Goal: Information Seeking & Learning: Learn about a topic

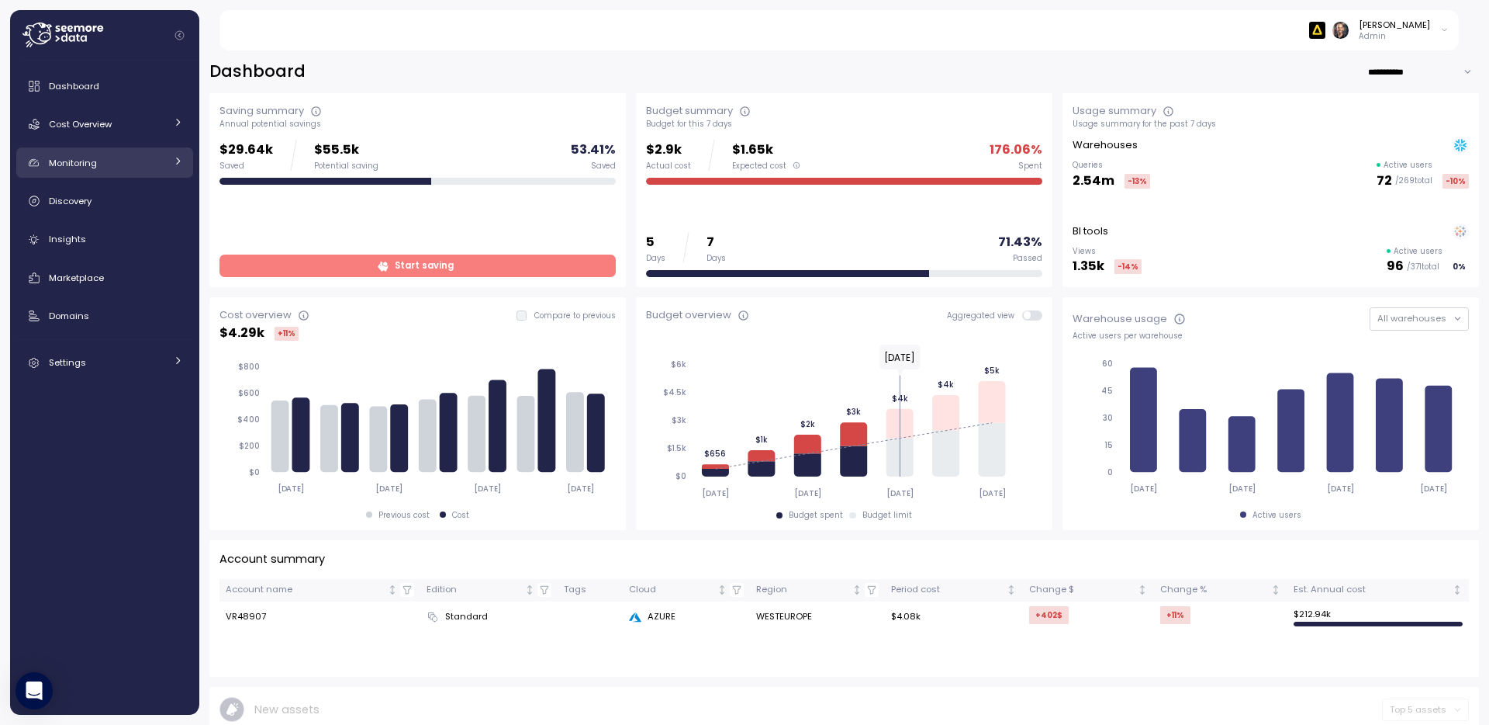
click at [68, 165] on span "Monitoring" at bounding box center [73, 163] width 48 height 12
click at [67, 165] on span "Monitoring" at bounding box center [73, 163] width 48 height 12
click at [77, 121] on span "Cost Overview" at bounding box center [80, 124] width 63 height 12
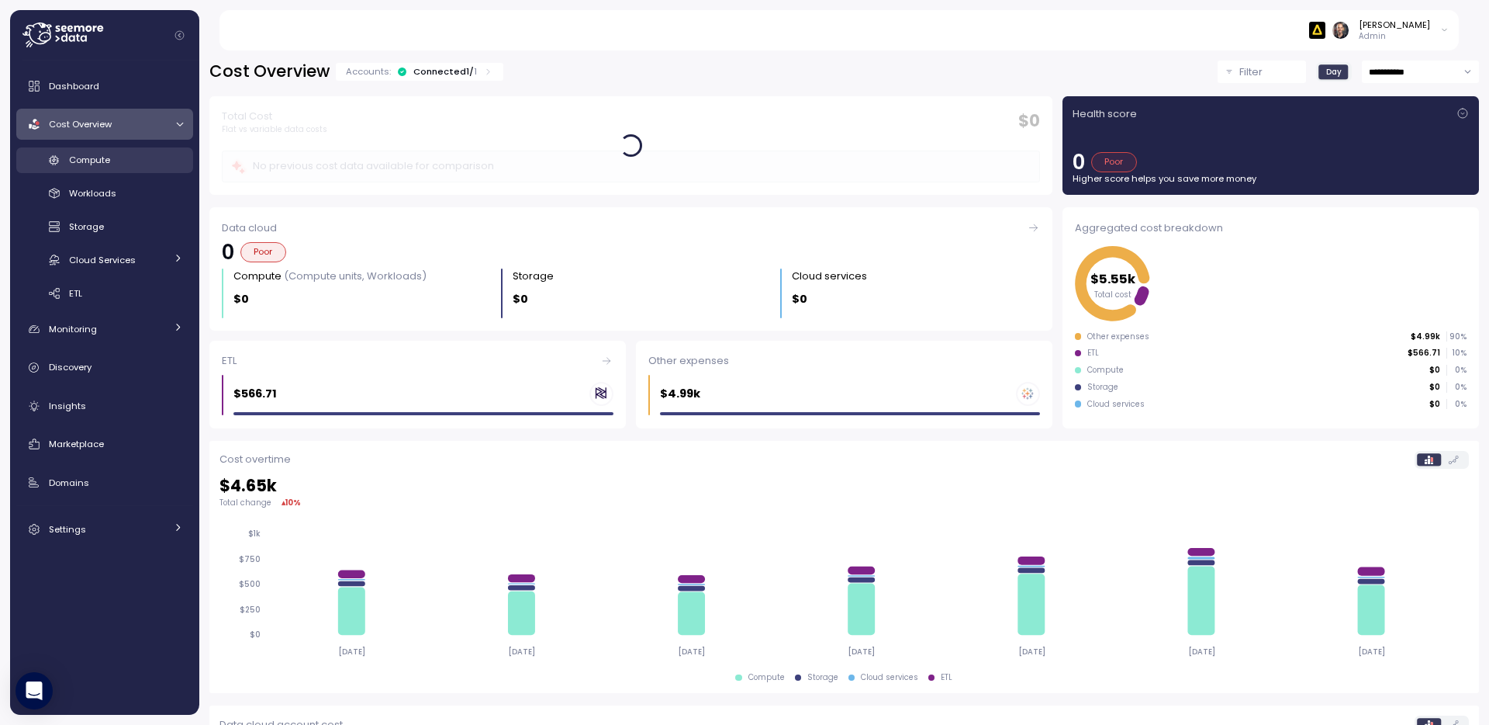
click at [94, 157] on span "Compute" at bounding box center [89, 160] width 41 height 12
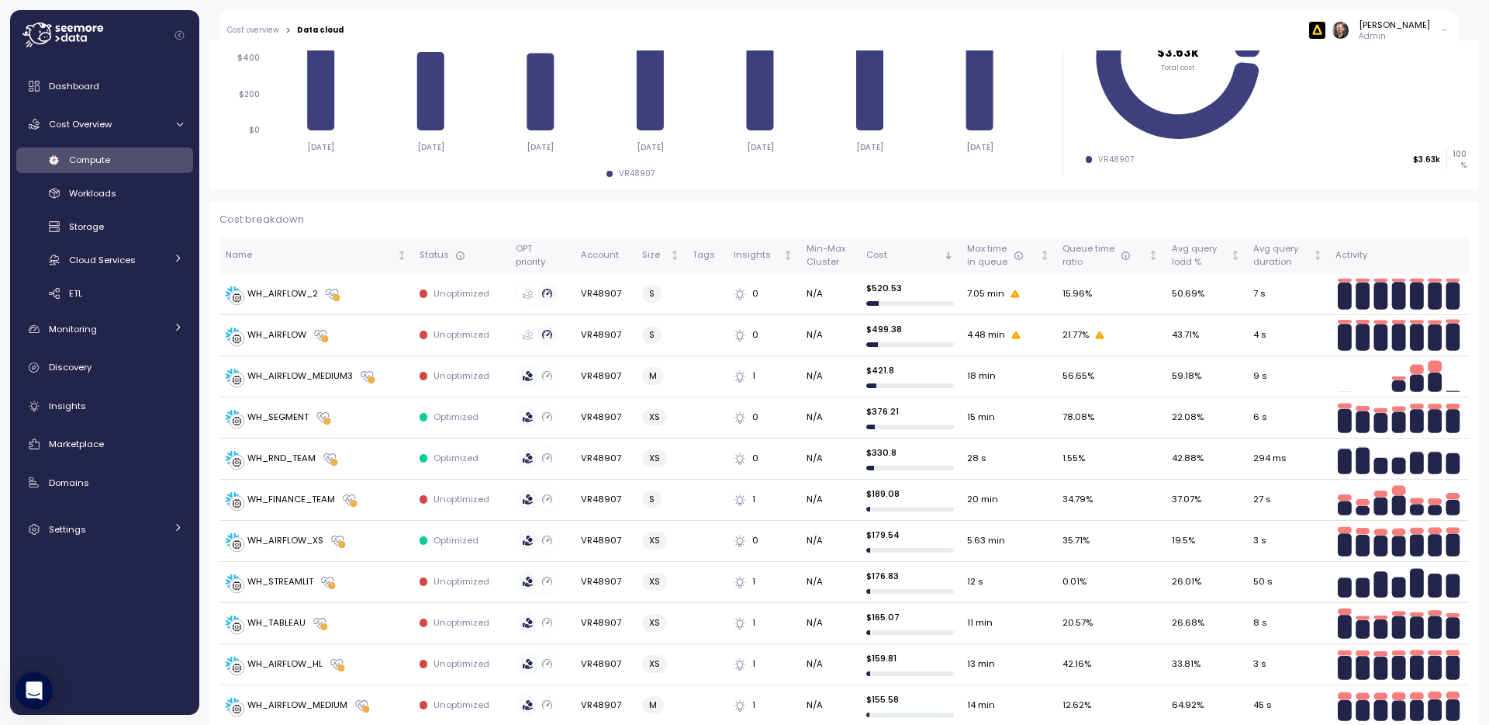
scroll to position [349, 0]
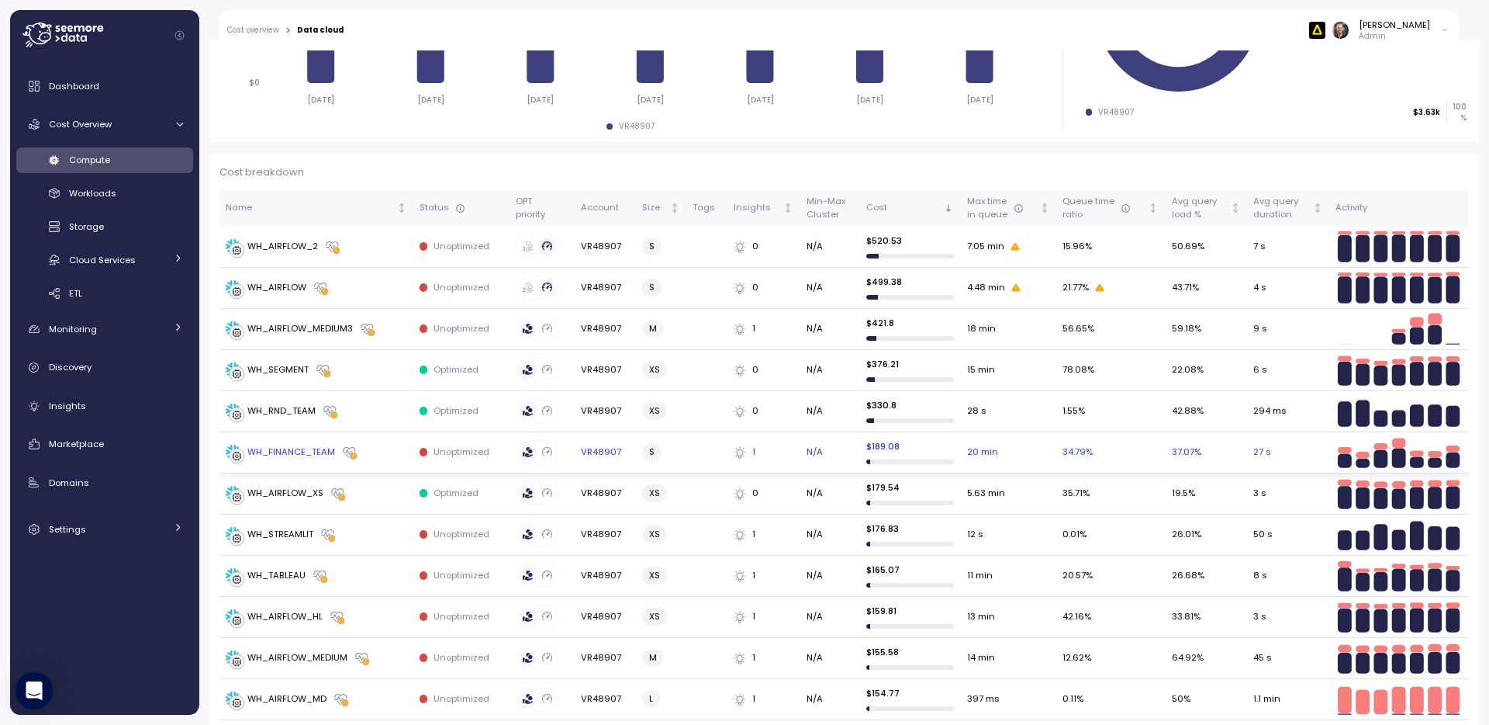
click at [302, 451] on div "WH_FINANCE_TEAM" at bounding box center [291, 452] width 88 height 14
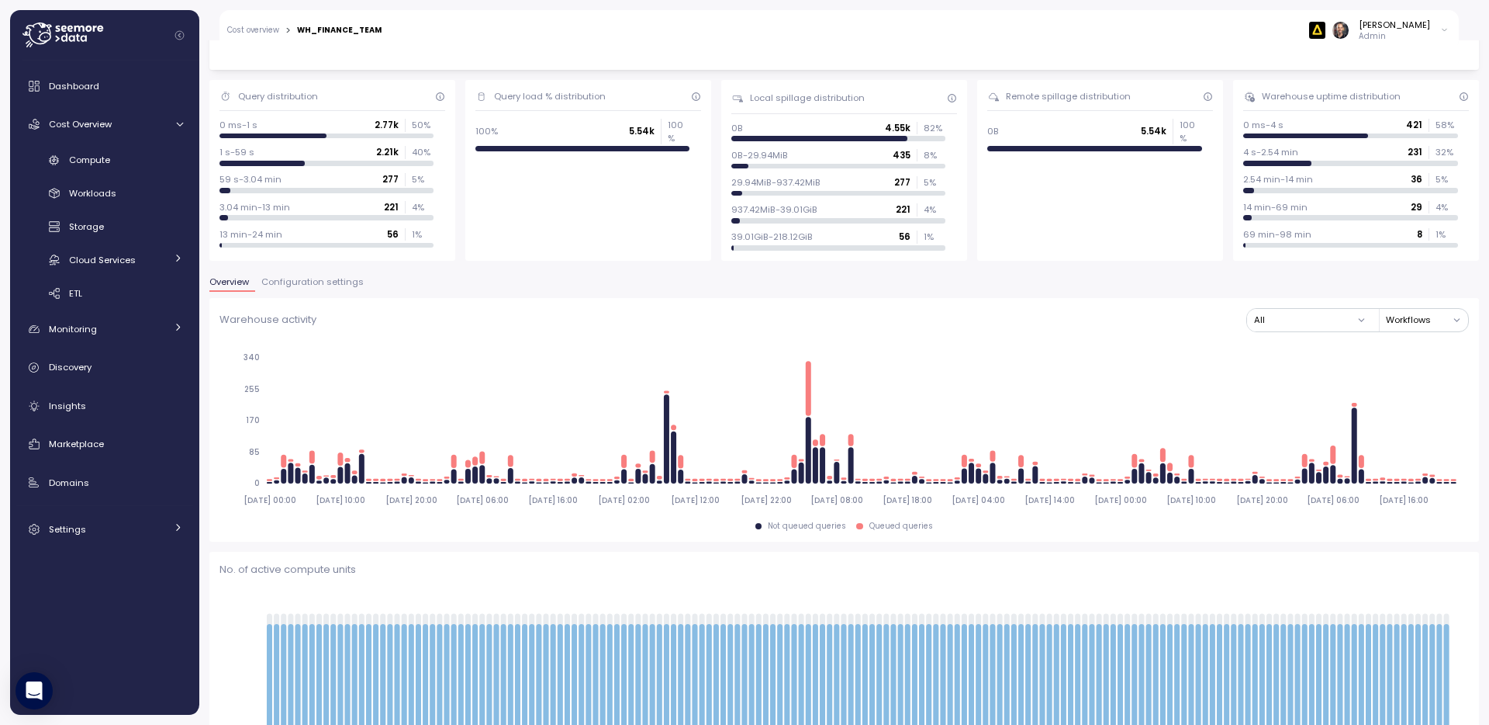
scroll to position [95, 0]
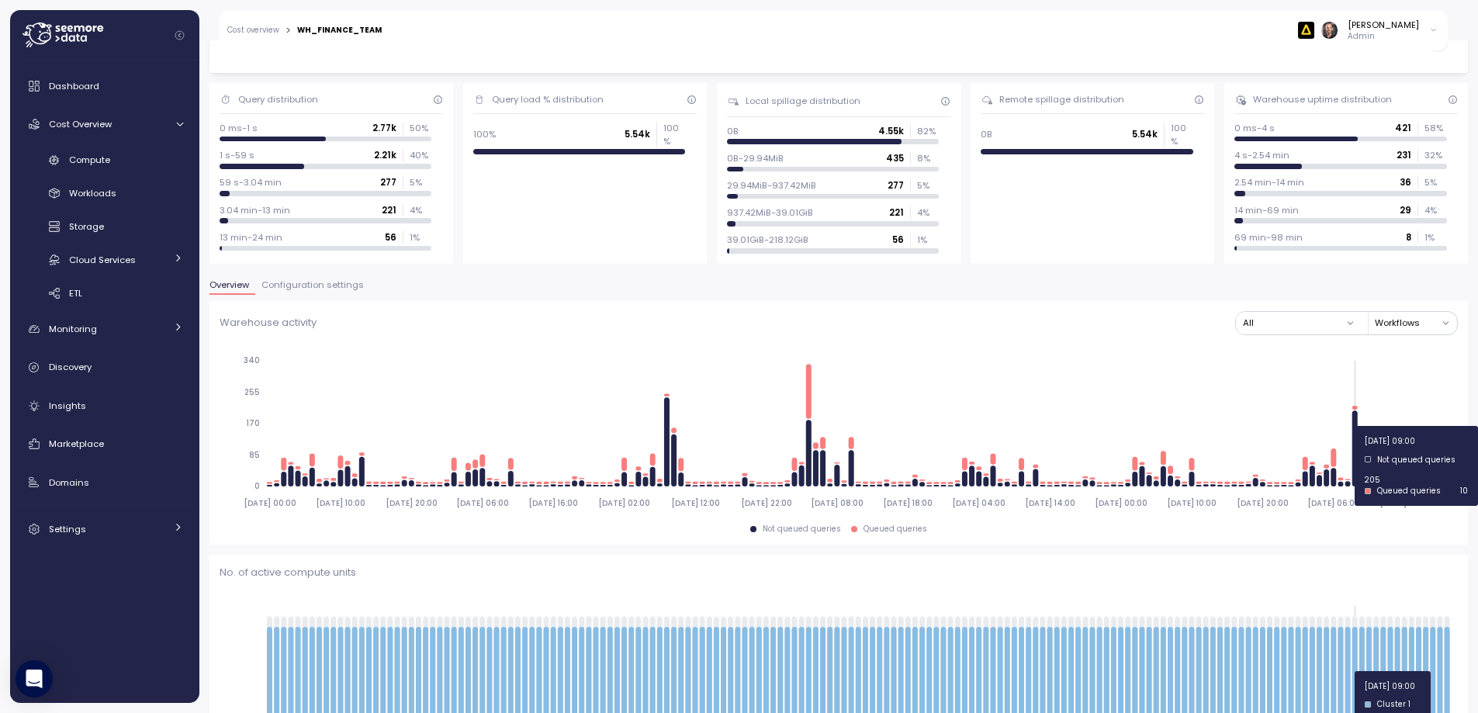
click at [1357, 426] on icon "[DATE] 00:00 [DATE] 10:00 [DATE] 20:00 [DATE] 06:00 [DATE] 16:00 [DATE] 02:00 […" at bounding box center [839, 431] width 1238 height 172
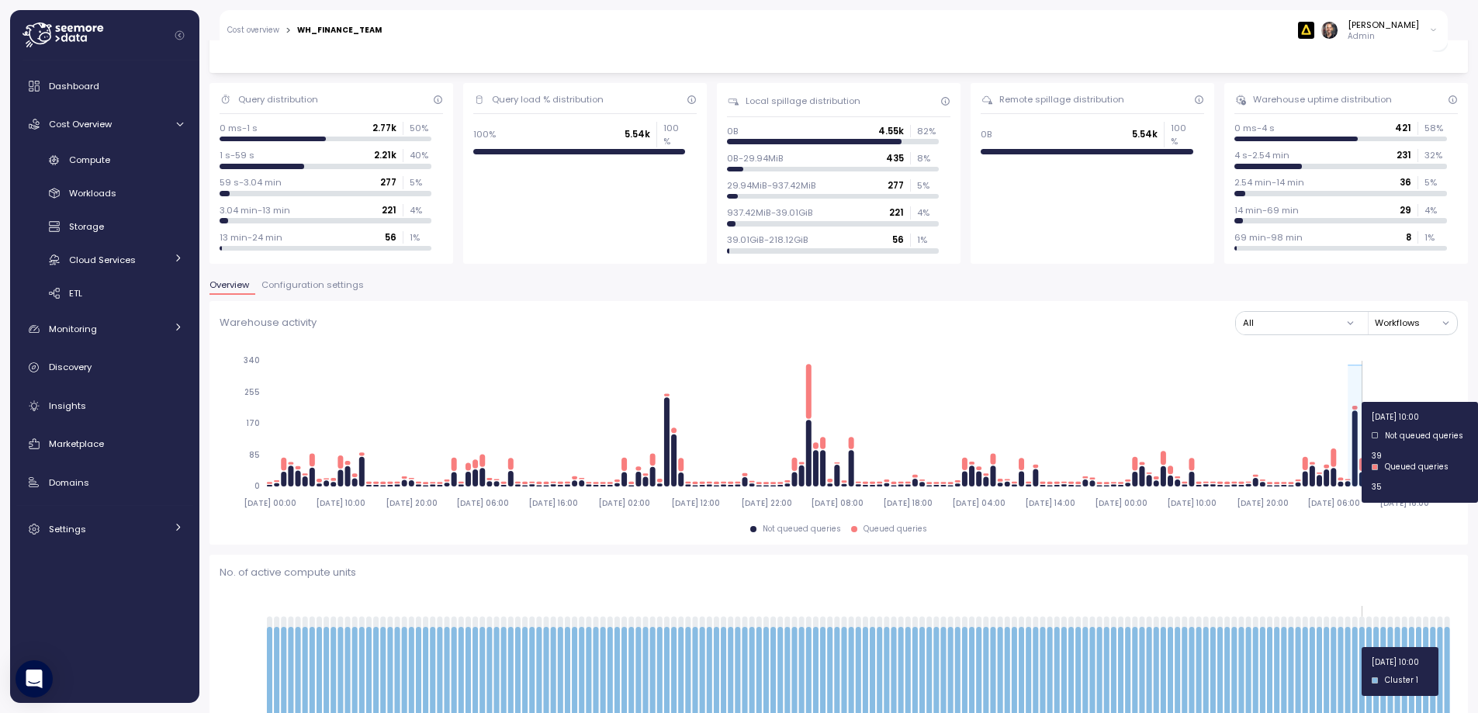
drag, startPoint x: 1346, startPoint y: 404, endPoint x: 1360, endPoint y: 402, distance: 14.2
click at [1360, 402] on icon "[DATE] 00:00 [DATE] 10:00 [DATE] 20:00 [DATE] 06:00 [DATE] 16:00 [DATE] 02:00 […" at bounding box center [839, 431] width 1238 height 172
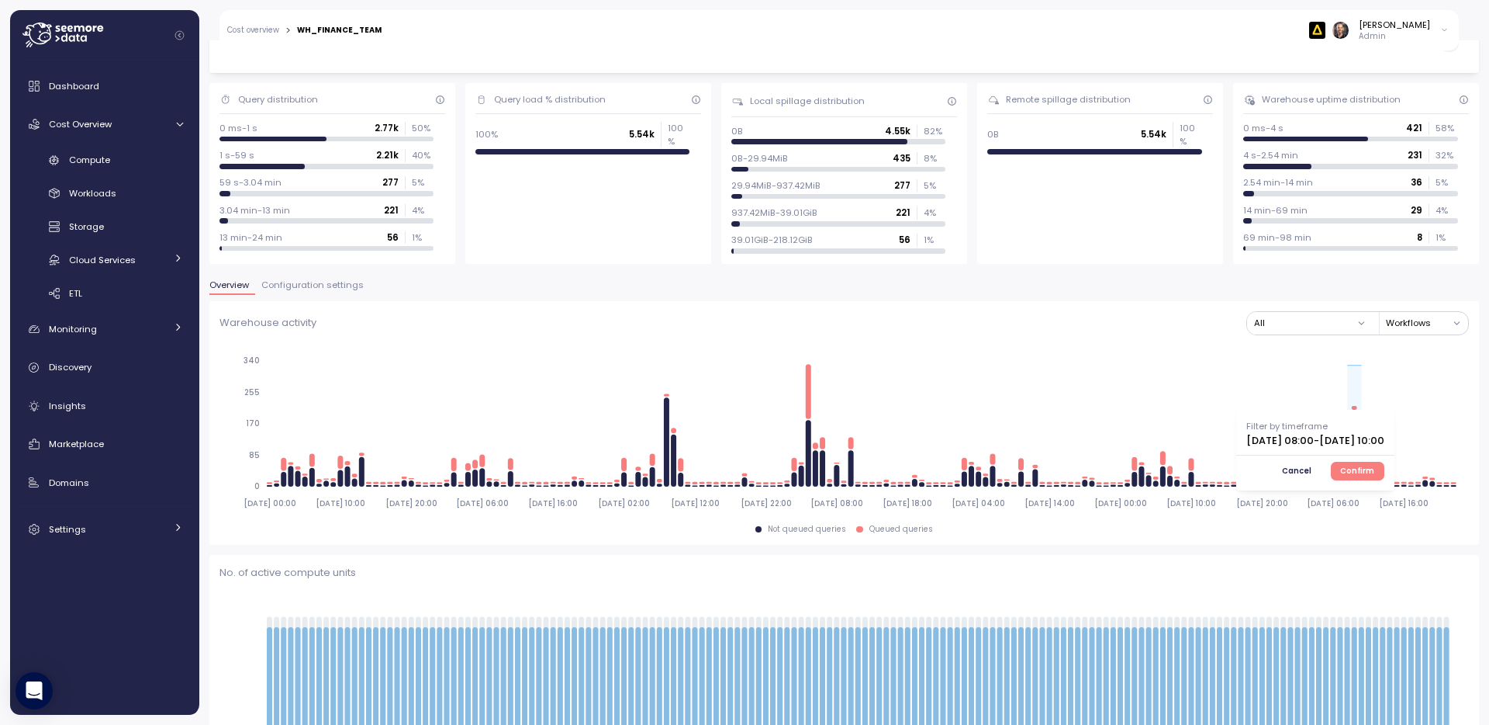
click at [1375, 475] on span "Confirm" at bounding box center [1357, 470] width 34 height 17
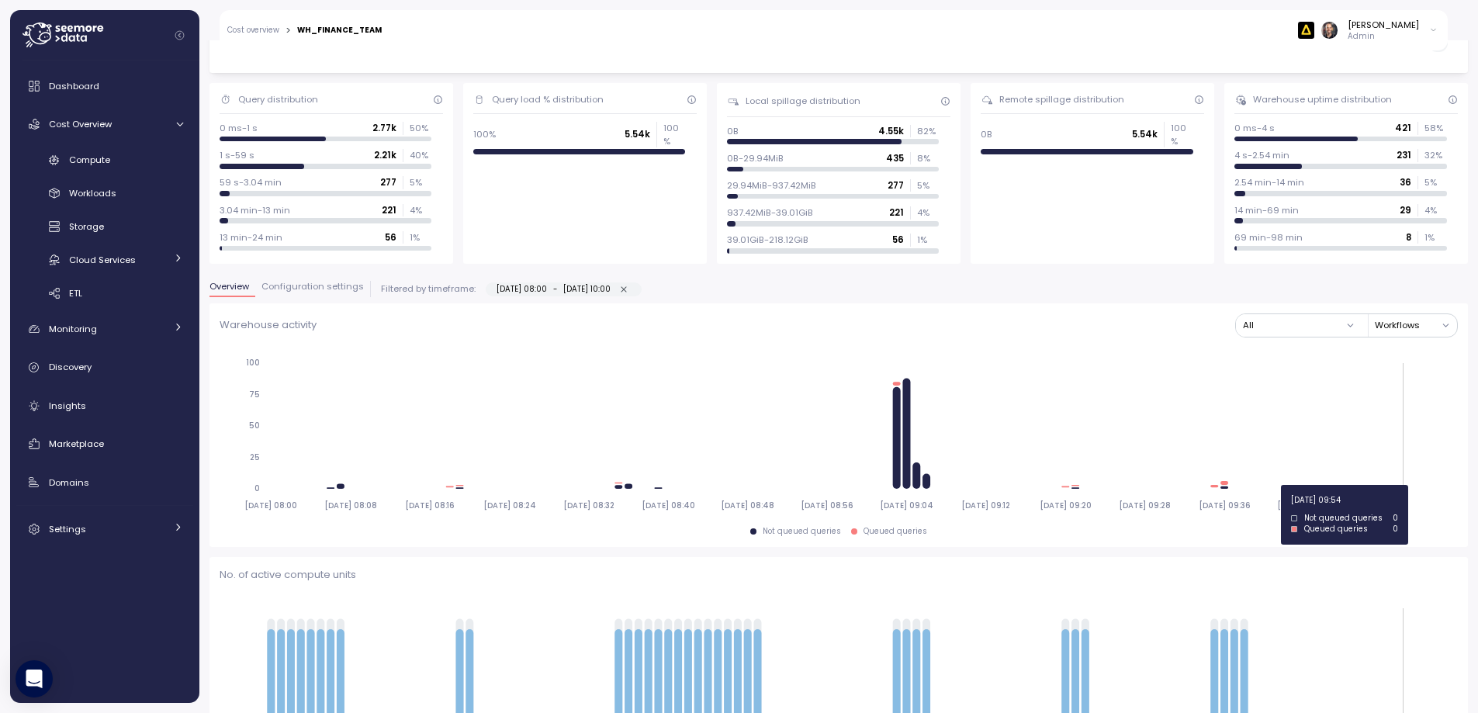
type input "*********"
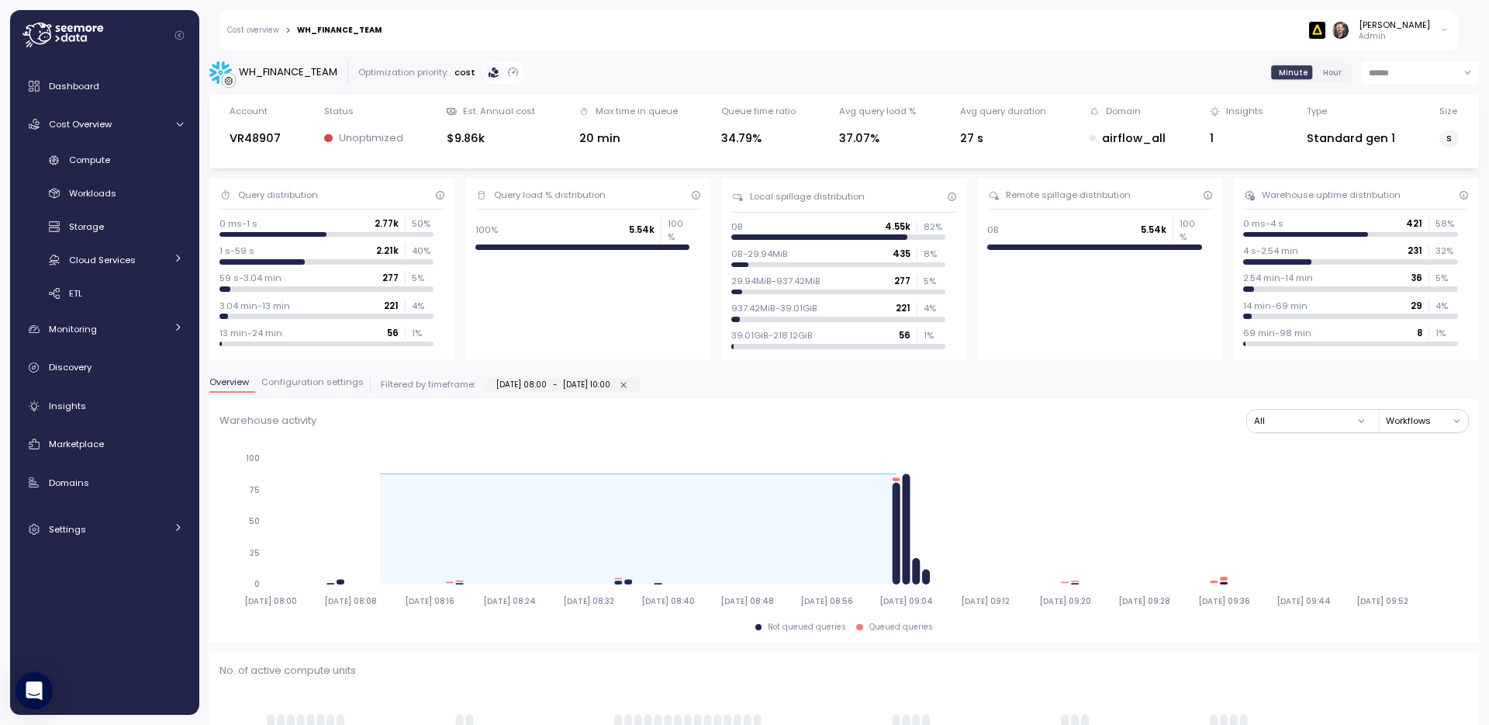
click at [256, 31] on link "Cost overview" at bounding box center [253, 30] width 52 height 8
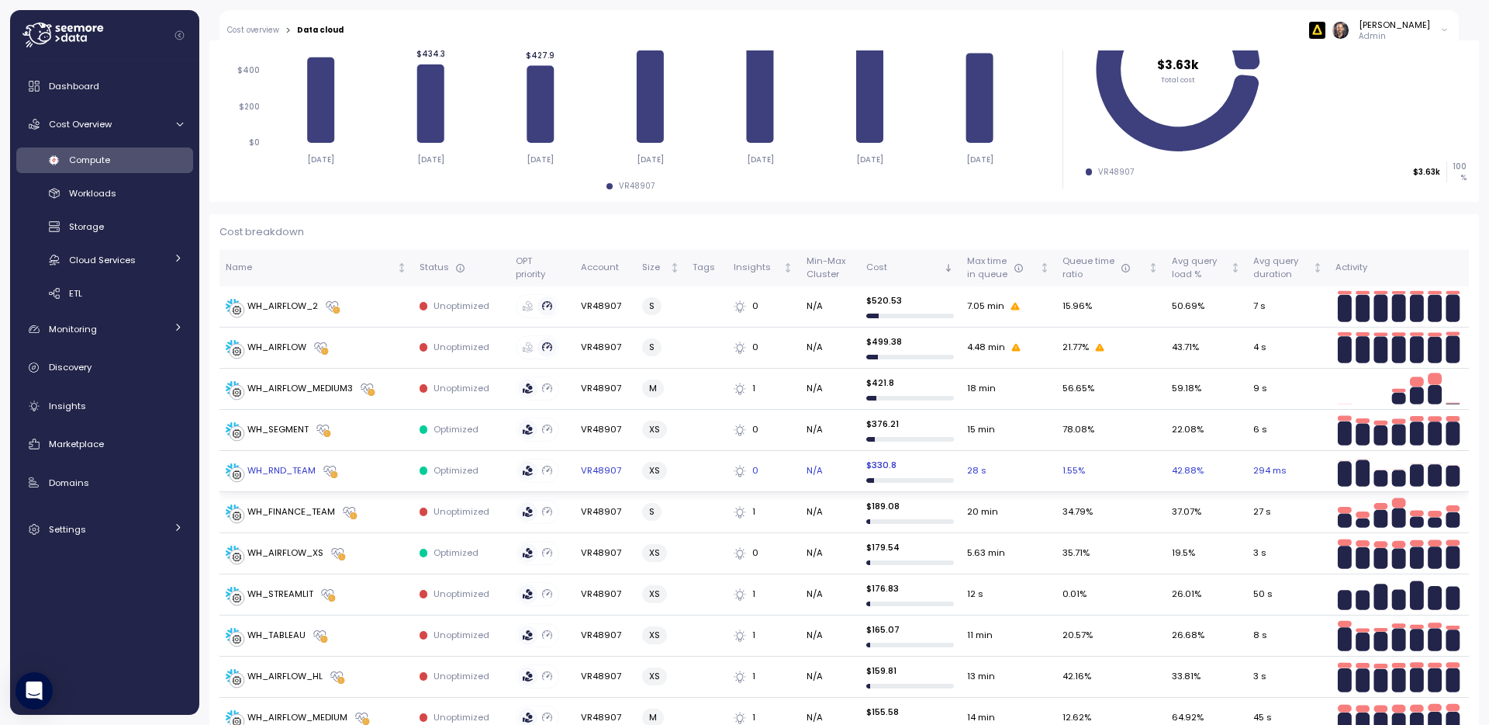
scroll to position [268, 0]
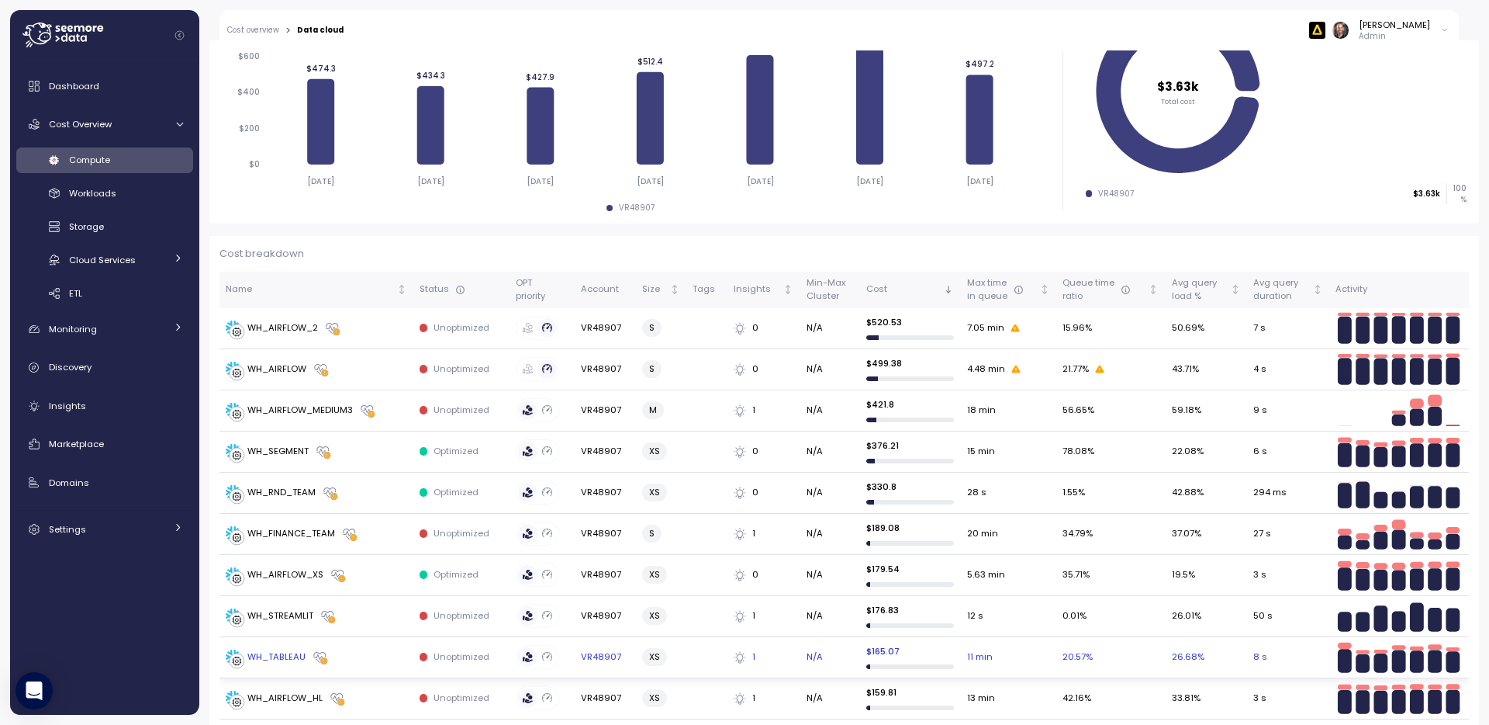
click at [282, 655] on div "WH_TABLEAU" at bounding box center [276, 657] width 58 height 14
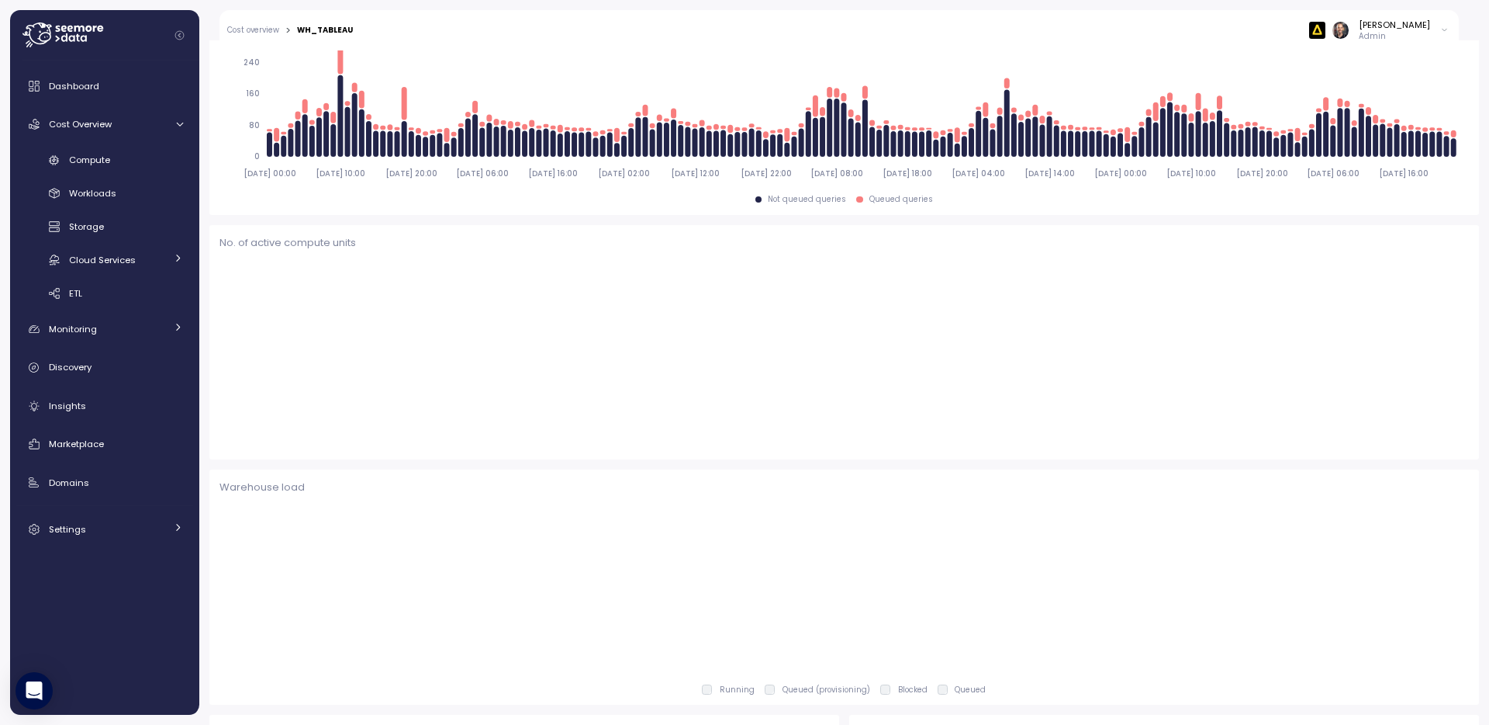
scroll to position [269, 0]
